Goal: Information Seeking & Learning: Find specific page/section

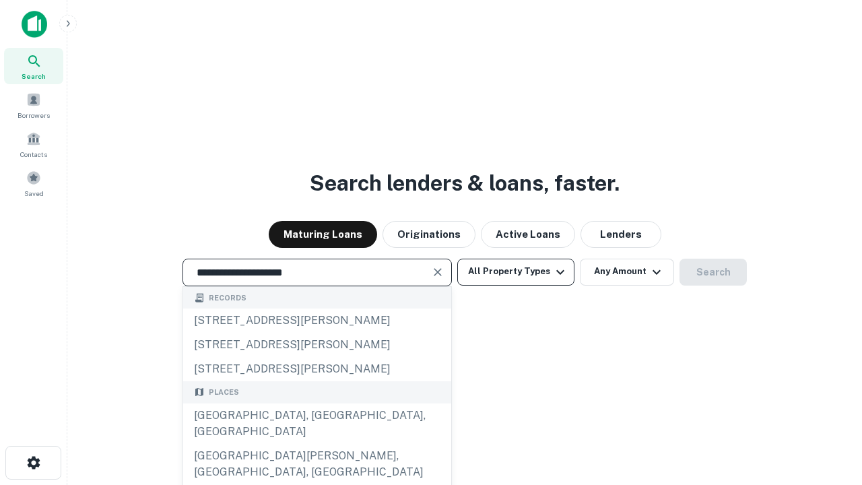
click at [316, 444] on div "[GEOGRAPHIC_DATA], [GEOGRAPHIC_DATA], [GEOGRAPHIC_DATA]" at bounding box center [317, 423] width 268 height 40
click at [516, 271] on button "All Property Types" at bounding box center [515, 272] width 117 height 27
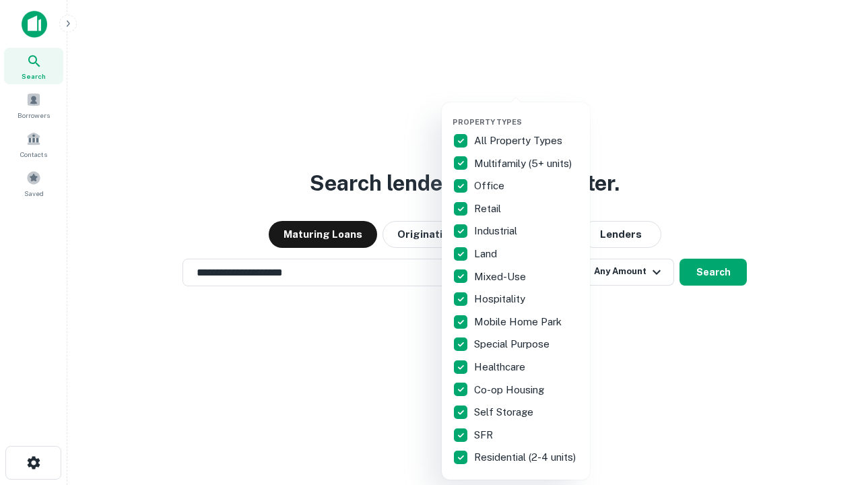
type input "**********"
click at [526, 113] on button "button" at bounding box center [526, 113] width 148 height 1
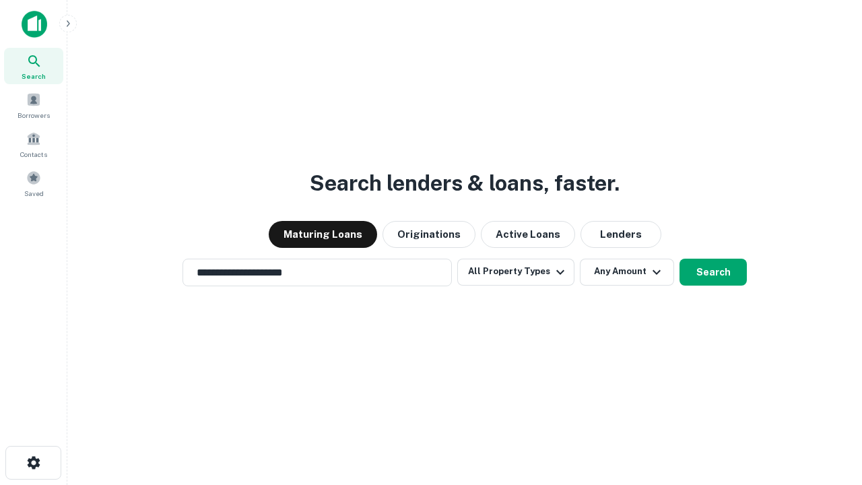
scroll to position [8, 162]
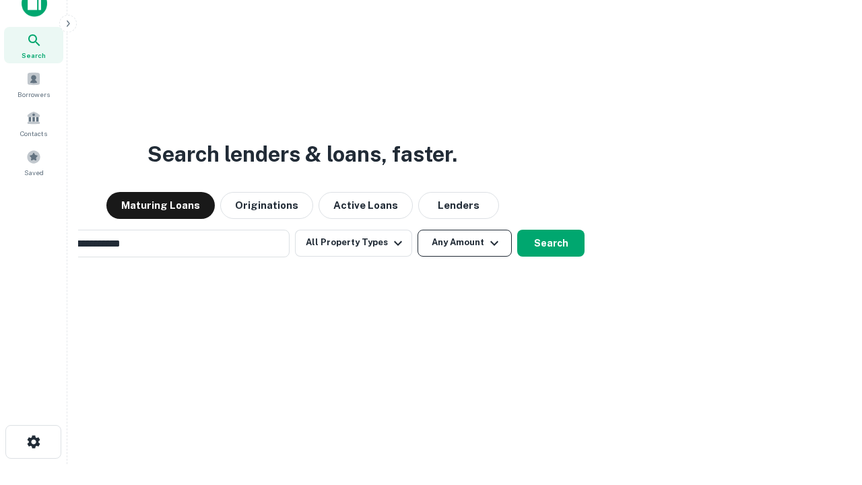
click at [417, 230] on button "Any Amount" at bounding box center [464, 243] width 94 height 27
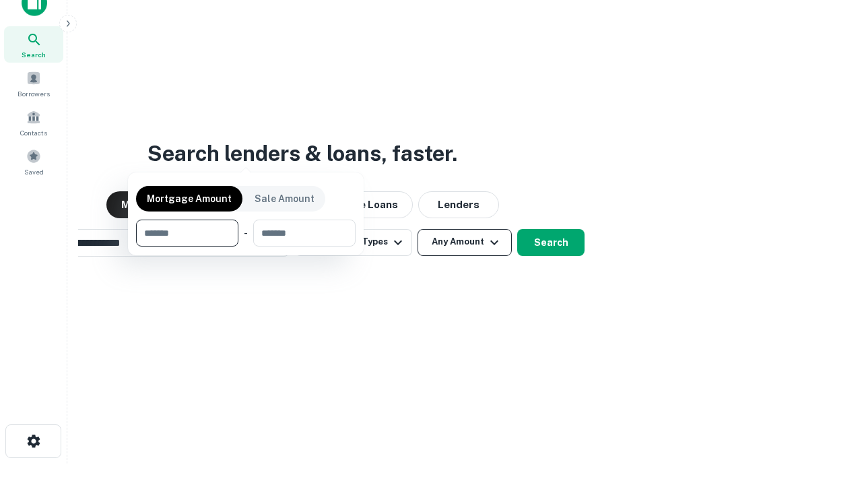
scroll to position [97, 381]
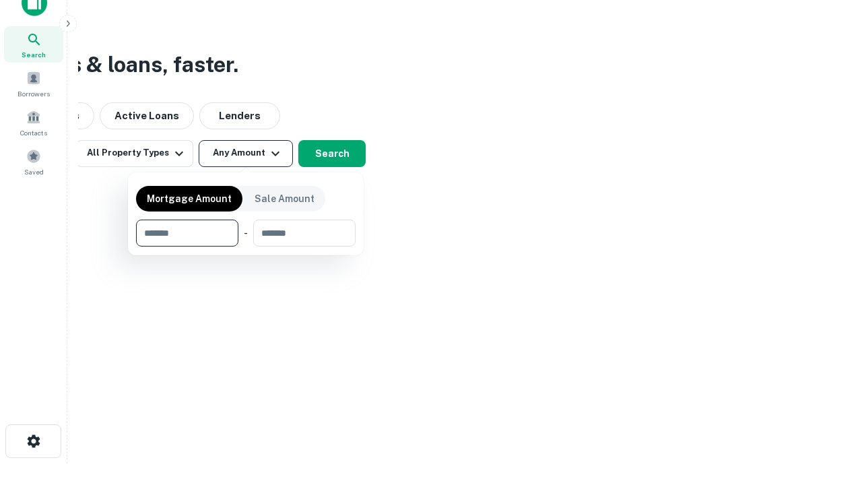
type input "*******"
click at [246, 246] on button "button" at bounding box center [245, 246] width 219 height 1
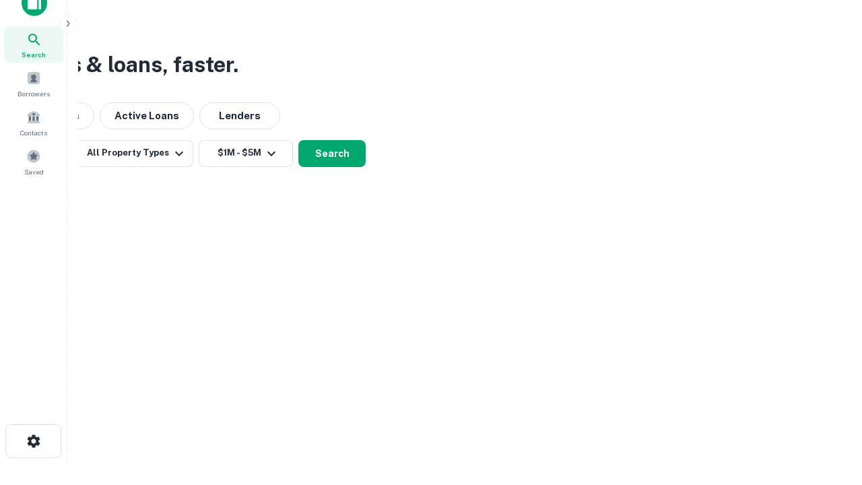
scroll to position [8, 248]
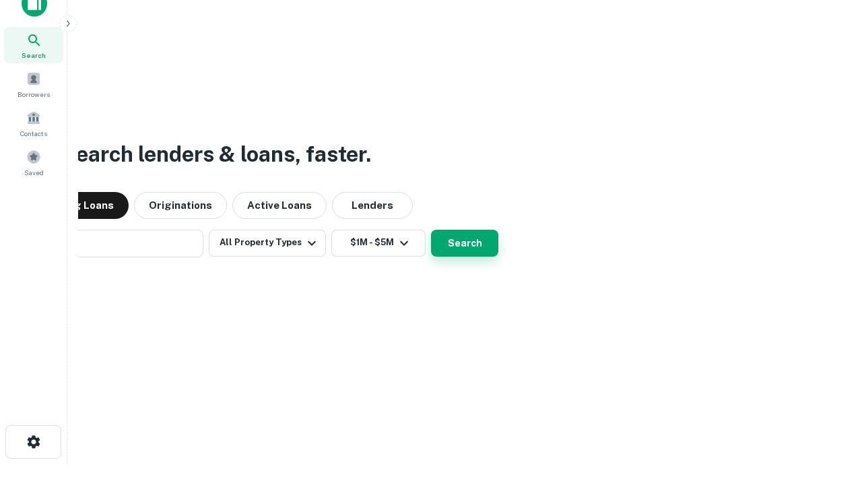
click at [431, 230] on button "Search" at bounding box center [464, 243] width 67 height 27
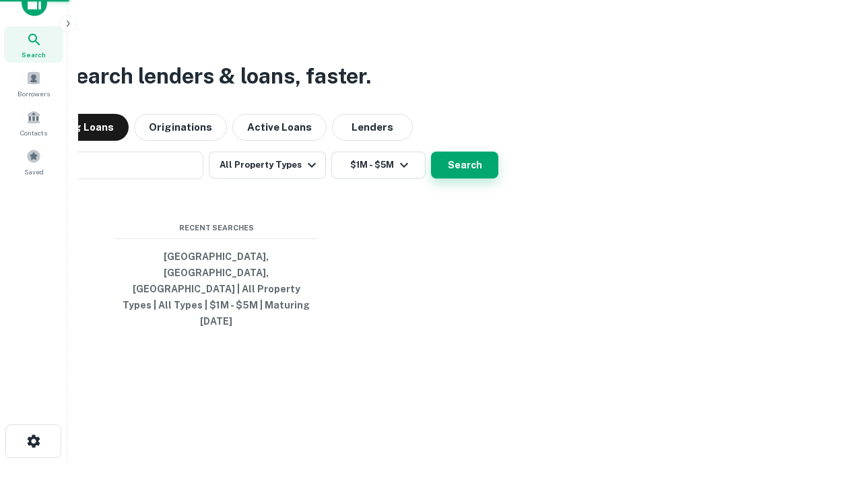
scroll to position [36, 381]
